Goal: Transaction & Acquisition: Purchase product/service

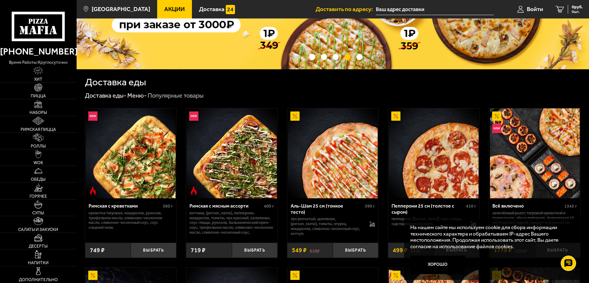
scroll to position [92, 0]
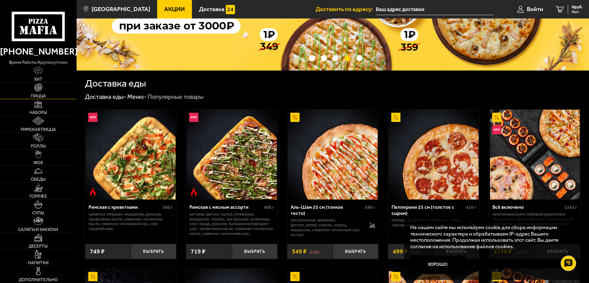
click at [43, 91] on link "Пицца" at bounding box center [38, 90] width 77 height 16
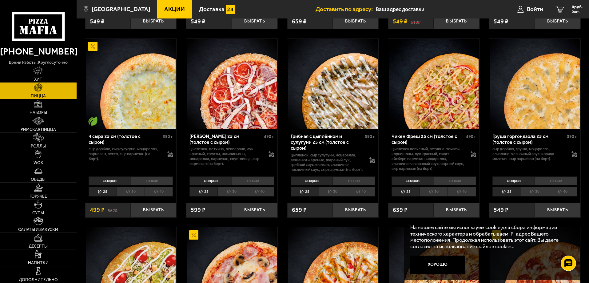
scroll to position [400, 0]
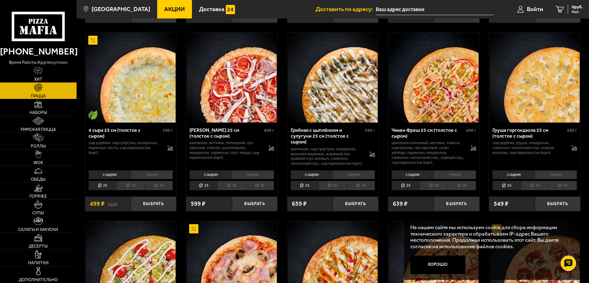
click at [445, 177] on li "тонкое" at bounding box center [455, 174] width 42 height 9
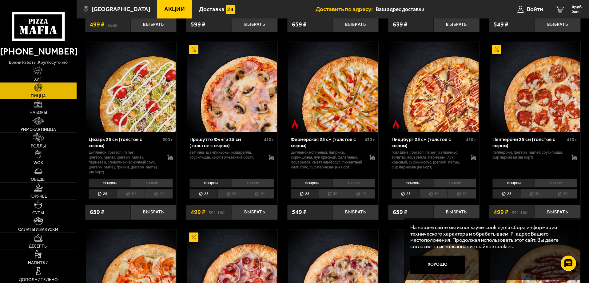
scroll to position [584, 0]
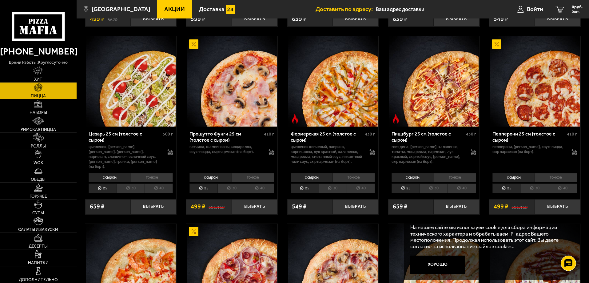
click at [552, 176] on li "тонкое" at bounding box center [556, 177] width 42 height 9
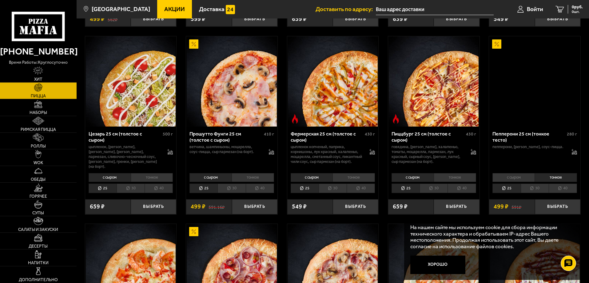
click at [539, 189] on li "30" at bounding box center [535, 188] width 28 height 10
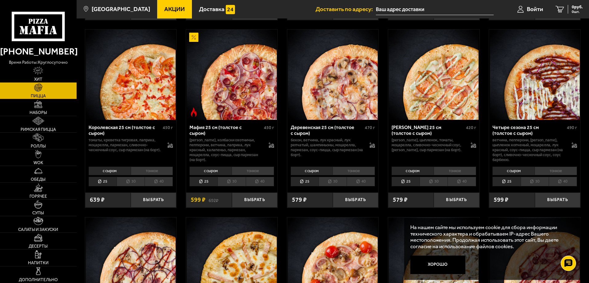
scroll to position [800, 0]
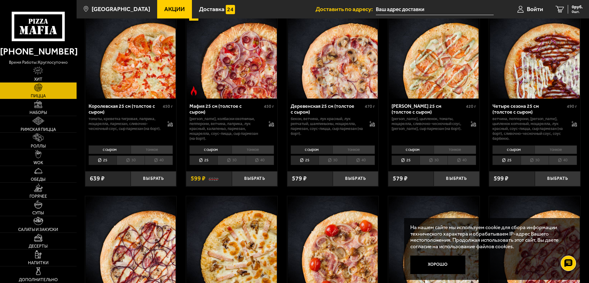
click at [242, 150] on li "тонкое" at bounding box center [253, 149] width 42 height 9
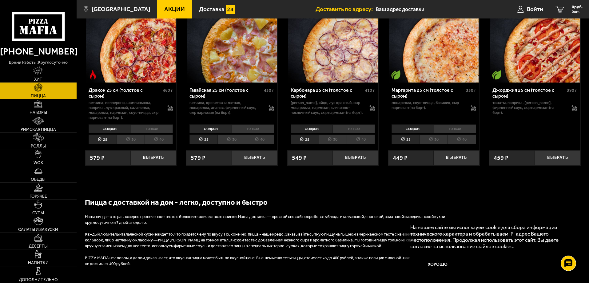
scroll to position [1107, 0]
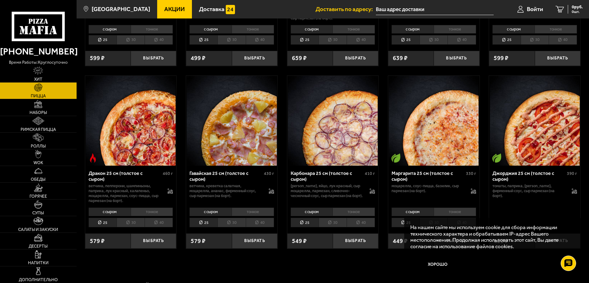
click at [141, 216] on li "тонкое" at bounding box center [152, 211] width 42 height 9
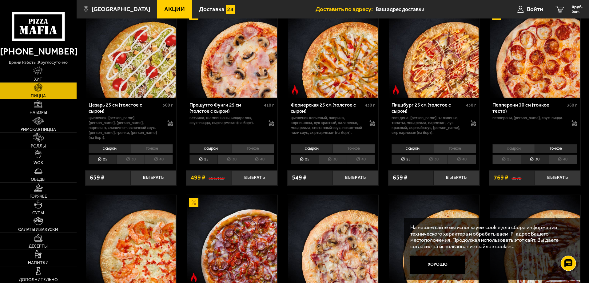
scroll to position [615, 0]
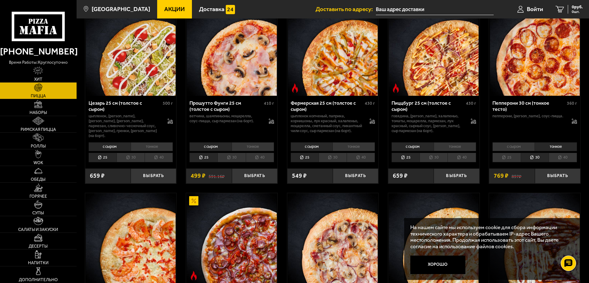
click at [435, 155] on li "30" at bounding box center [434, 158] width 28 height 10
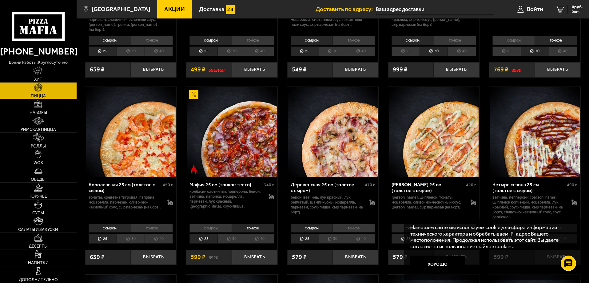
scroll to position [738, 0]
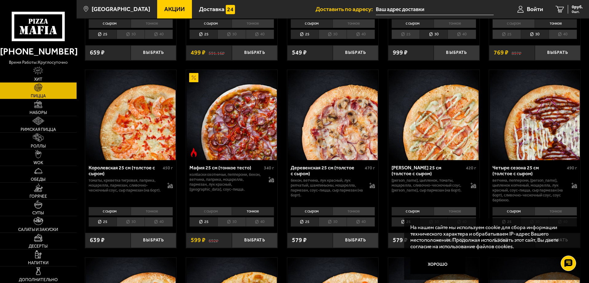
click at [226, 225] on li "30" at bounding box center [231, 222] width 28 height 10
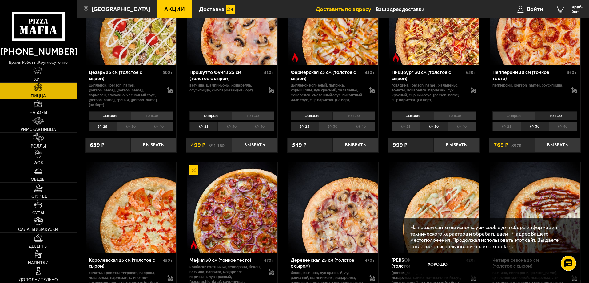
scroll to position [615, 0]
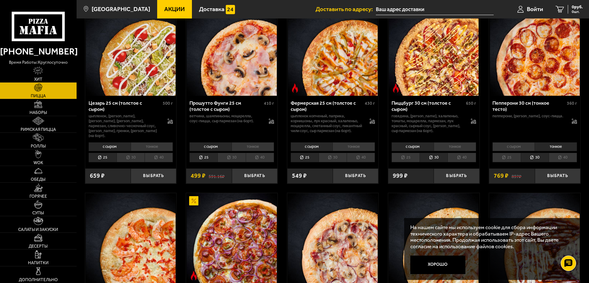
click at [412, 157] on li "25" at bounding box center [406, 158] width 28 height 10
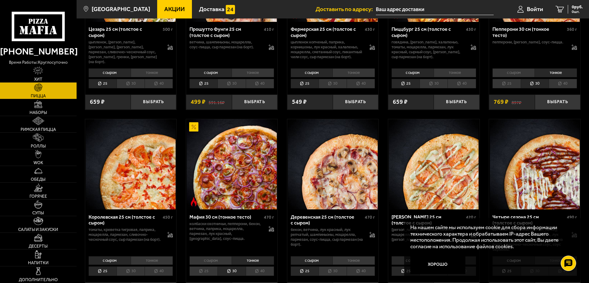
scroll to position [707, 0]
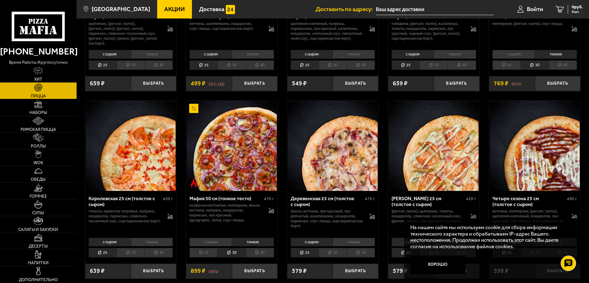
click at [208, 255] on li "25" at bounding box center [203, 253] width 28 height 10
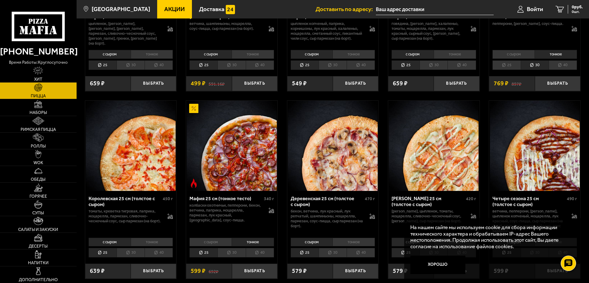
click at [454, 54] on li "тонкое" at bounding box center [455, 54] width 42 height 9
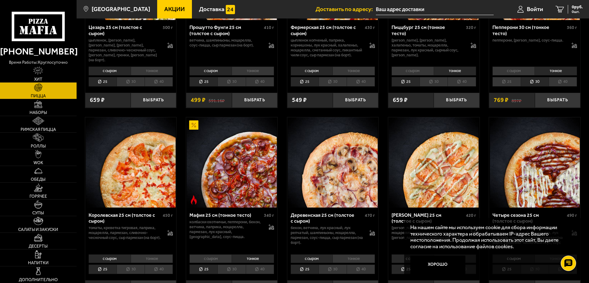
scroll to position [677, 0]
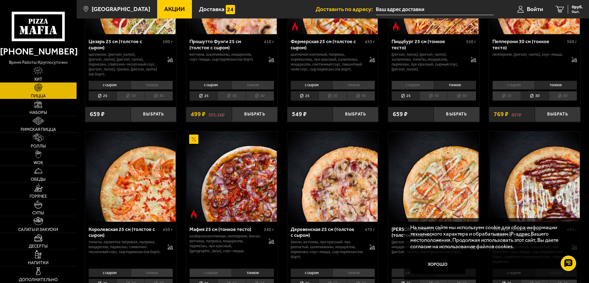
click at [429, 96] on li "30" at bounding box center [434, 96] width 28 height 10
click at [405, 97] on li "25" at bounding box center [406, 96] width 28 height 10
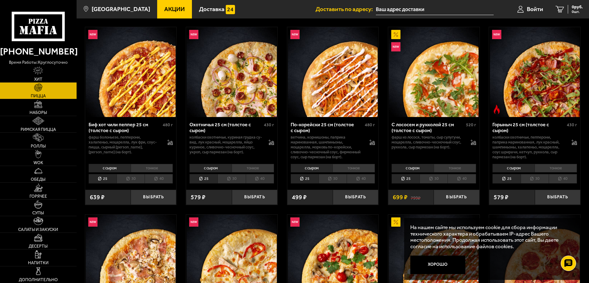
scroll to position [0, 0]
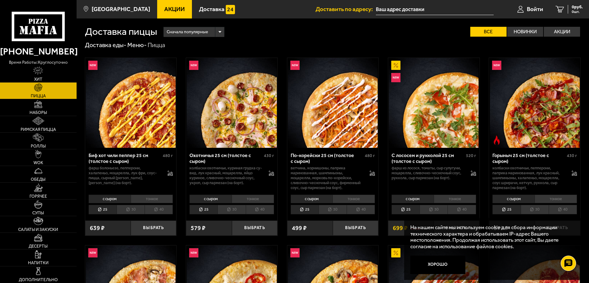
click at [164, 8] on span "Акции" at bounding box center [174, 9] width 21 height 6
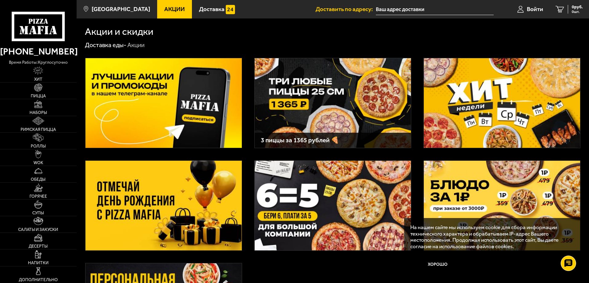
click at [491, 74] on img at bounding box center [502, 103] width 156 height 90
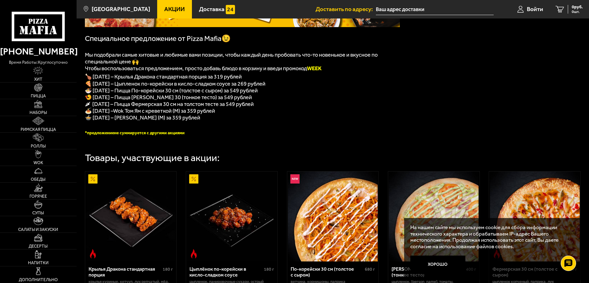
scroll to position [123, 0]
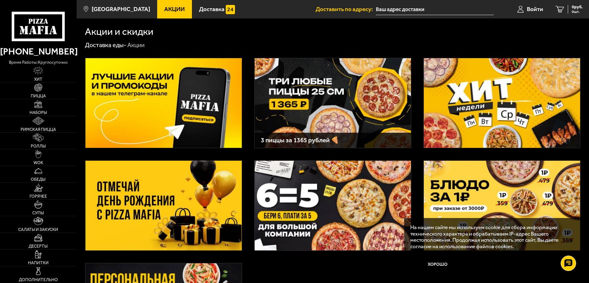
click at [289, 94] on img at bounding box center [333, 103] width 156 height 90
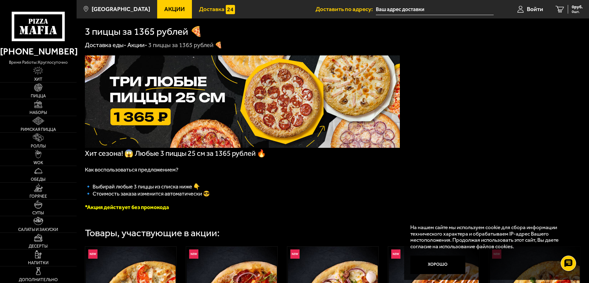
click at [202, 14] on link "Доставка" at bounding box center [217, 9] width 50 height 18
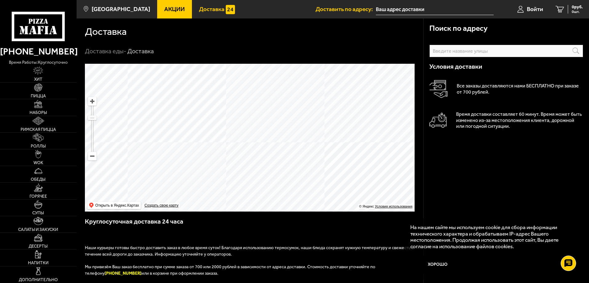
drag, startPoint x: 213, startPoint y: 111, endPoint x: 299, endPoint y: 127, distance: 87.6
click at [298, 127] on ymaps at bounding box center [250, 138] width 330 height 148
drag, startPoint x: 311, startPoint y: 114, endPoint x: 305, endPoint y: 128, distance: 15.8
click at [305, 128] on ymaps at bounding box center [250, 138] width 330 height 148
drag, startPoint x: 291, startPoint y: 102, endPoint x: 289, endPoint y: 126, distance: 23.8
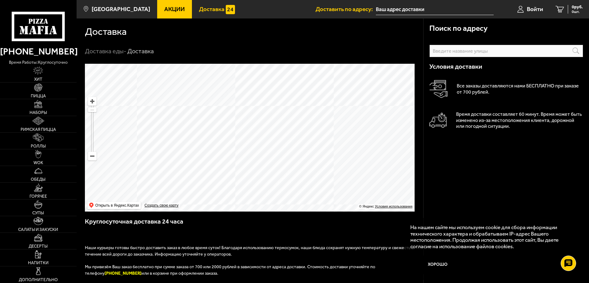
click at [289, 125] on ymaps at bounding box center [250, 138] width 330 height 148
click at [319, 164] on ymaps at bounding box center [250, 138] width 330 height 148
type input "[STREET_ADDRESS][PERSON_NAME]"
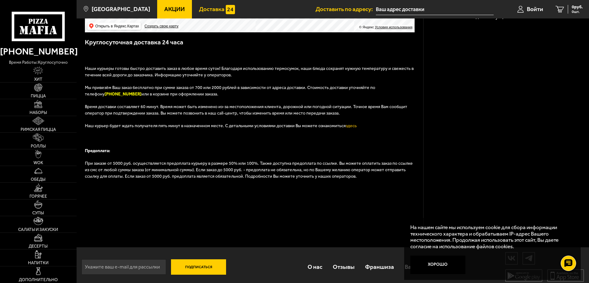
scroll to position [184, 0]
